Goal: Navigation & Orientation: Find specific page/section

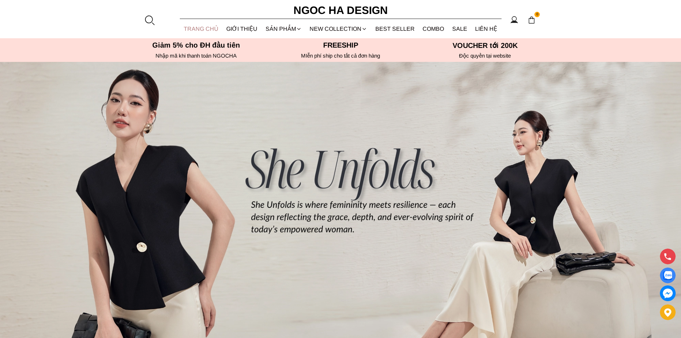
click at [212, 28] on link "TRANG CHỦ" at bounding box center [201, 28] width 43 height 19
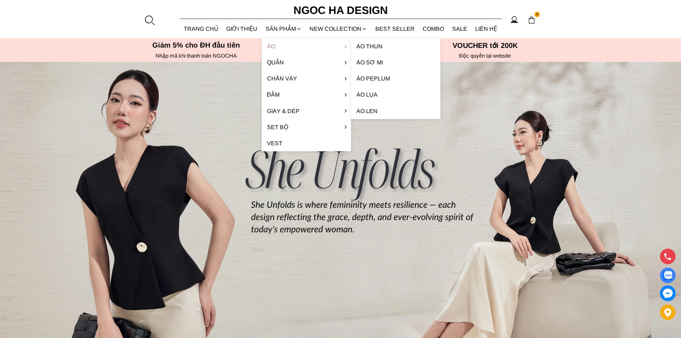
click at [266, 46] on link "Áo" at bounding box center [306, 46] width 89 height 16
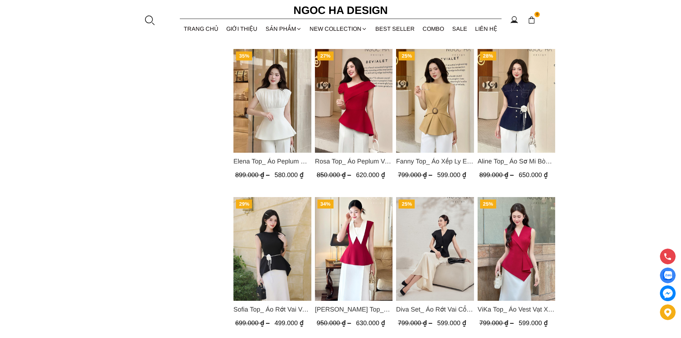
scroll to position [786, 0]
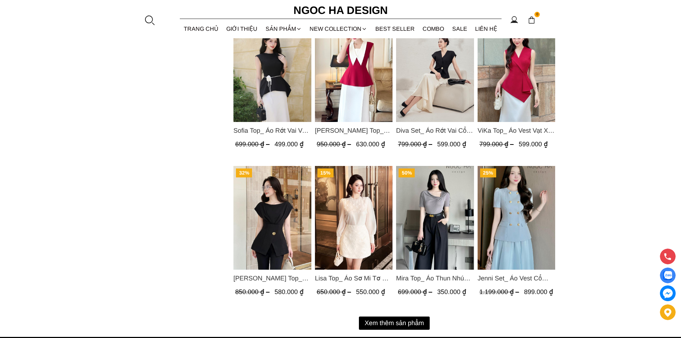
click at [413, 323] on button "Xem thêm sản phẩm" at bounding box center [394, 322] width 71 height 13
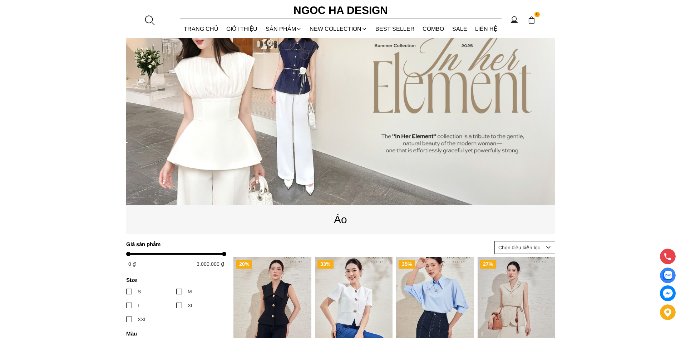
scroll to position [0, 0]
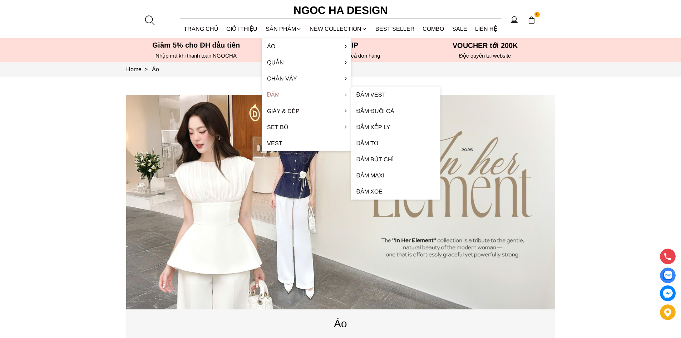
click at [279, 98] on link "Đầm" at bounding box center [306, 94] width 89 height 16
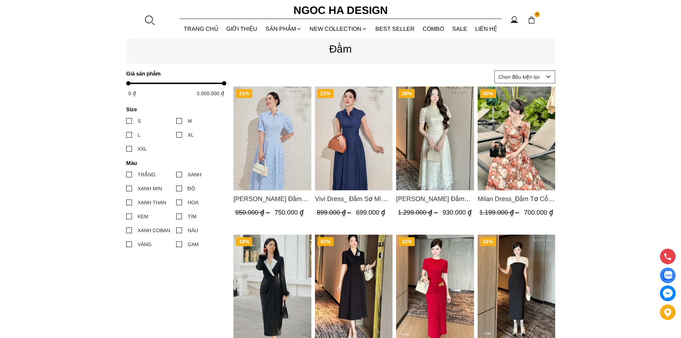
scroll to position [250, 0]
